Goal: Transaction & Acquisition: Book appointment/travel/reservation

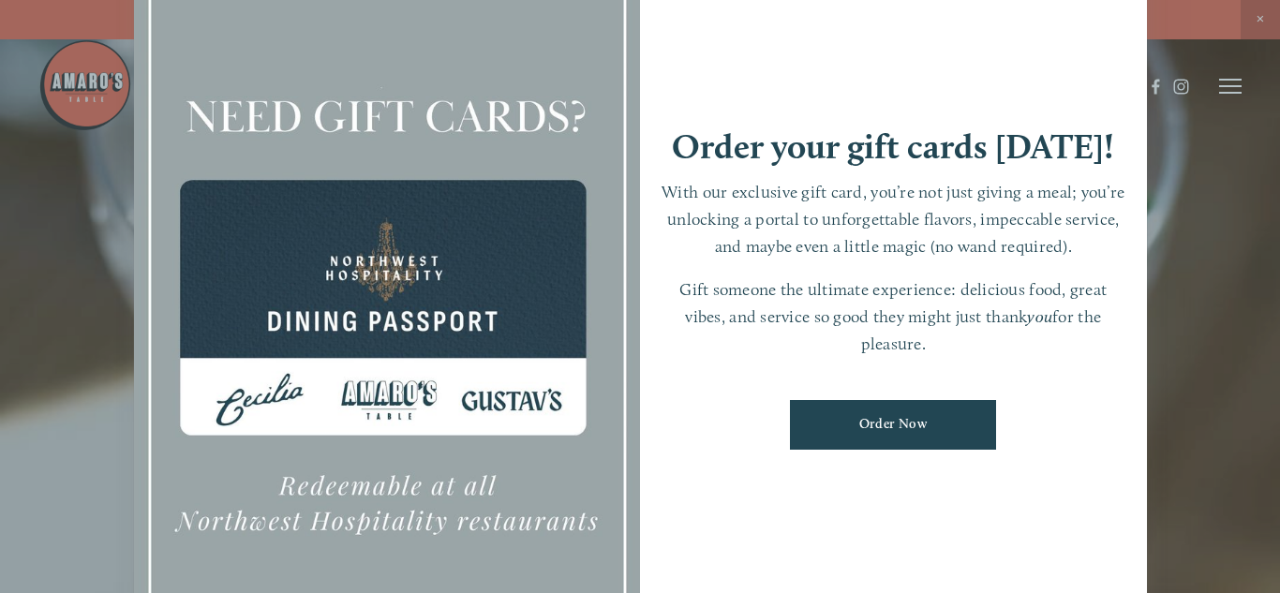
click at [1235, 285] on div at bounding box center [640, 296] width 1280 height 593
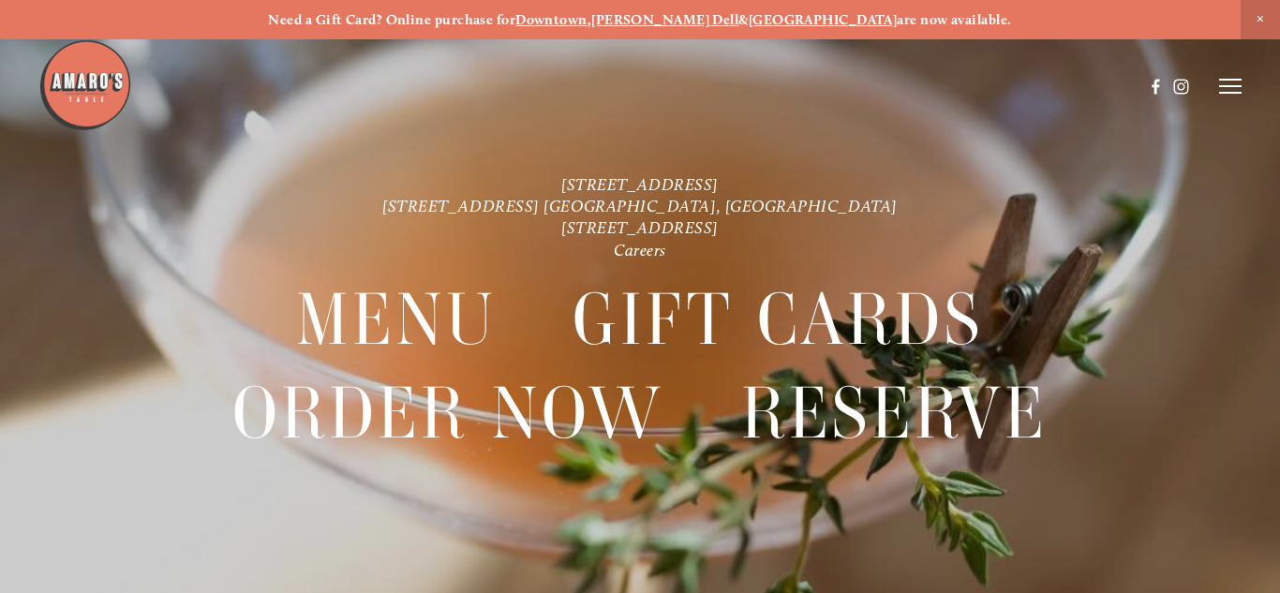
click at [1230, 86] on line at bounding box center [1230, 86] width 22 height 0
click at [1115, 93] on span "Reserve" at bounding box center [1117, 86] width 43 height 16
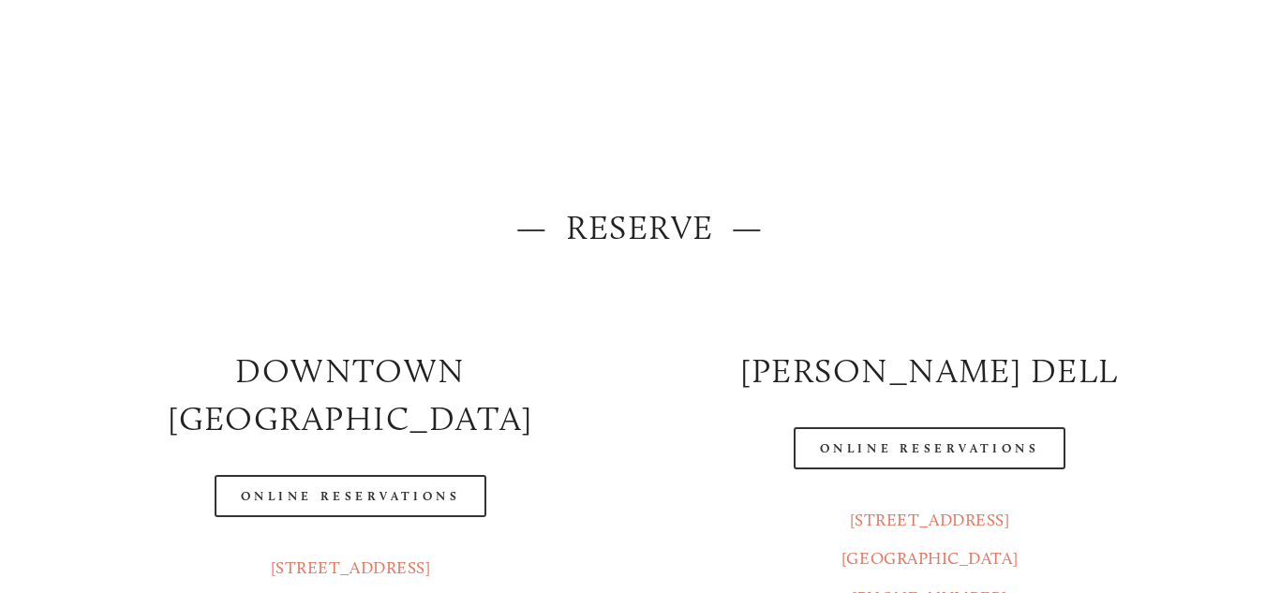
scroll to position [153, 0]
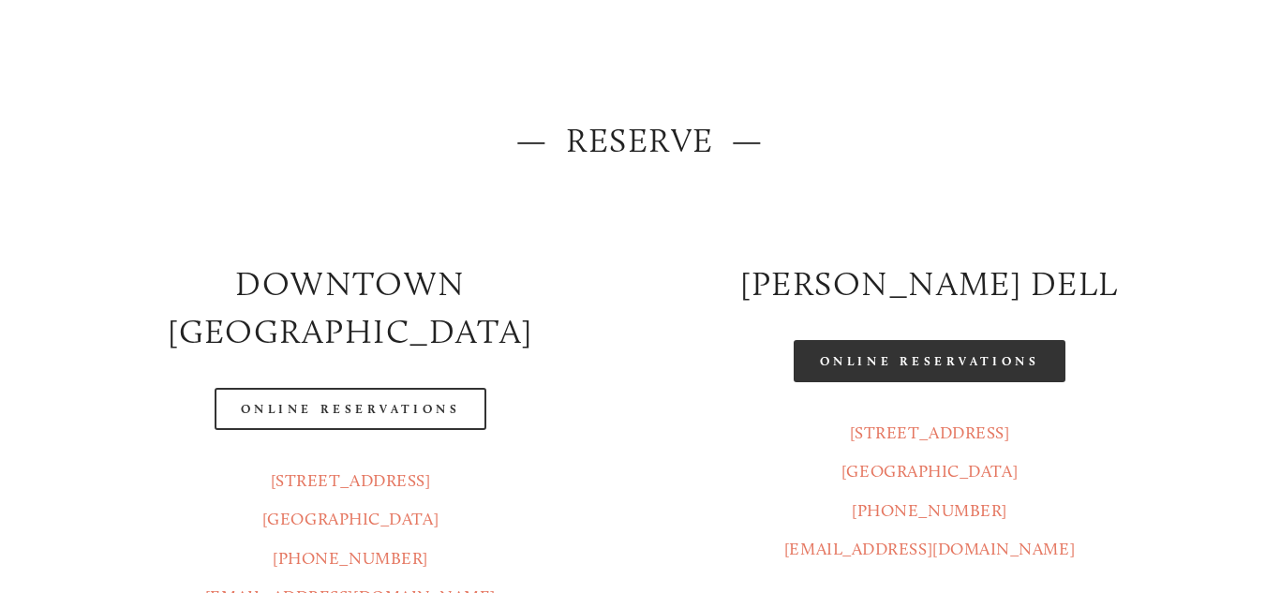
click at [989, 361] on link "Online Reservations" at bounding box center [930, 361] width 272 height 42
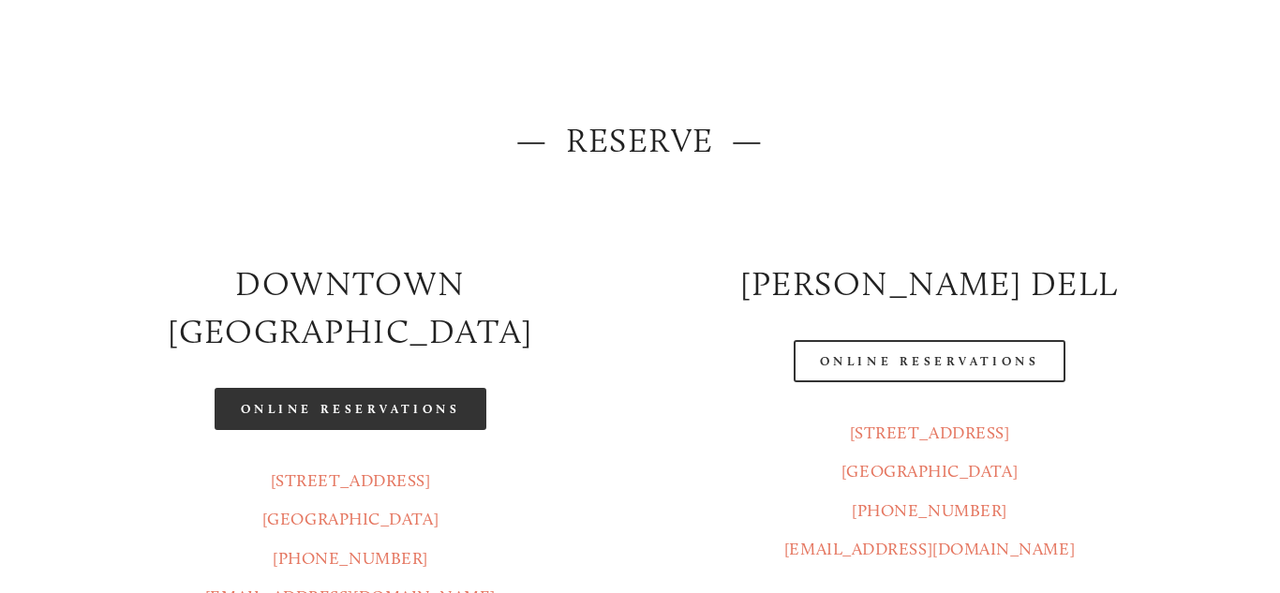
click at [356, 388] on link "Online Reservations" at bounding box center [351, 409] width 272 height 42
